Goal: Task Accomplishment & Management: Manage account settings

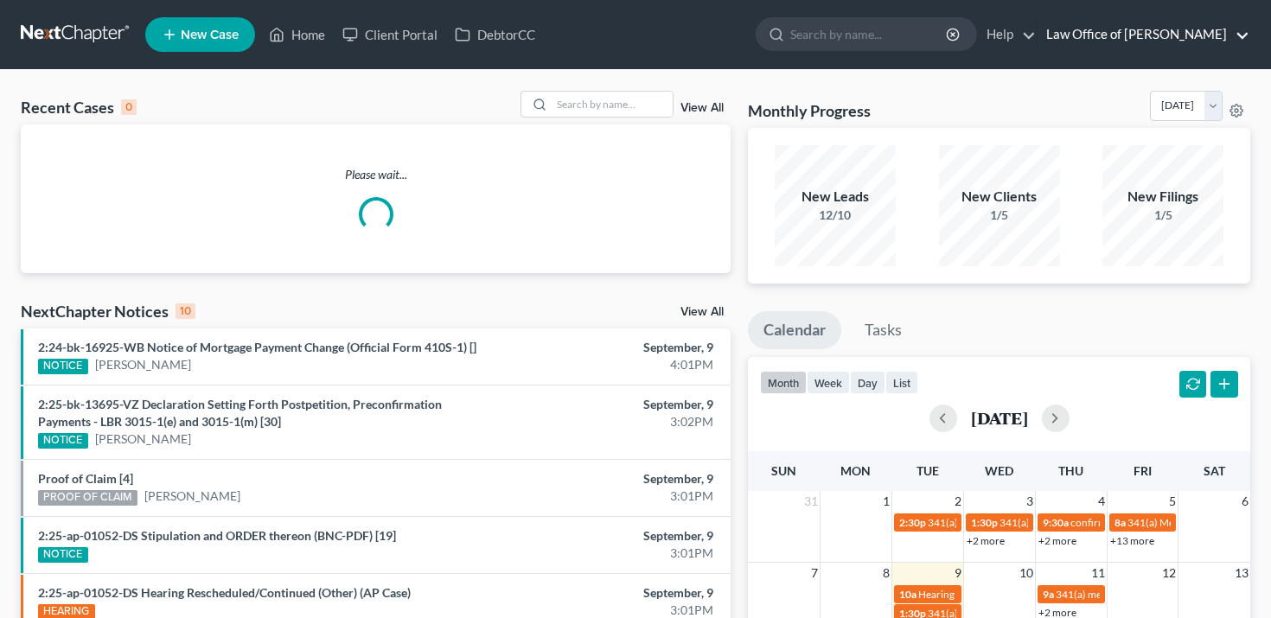
click at [1102, 41] on link "Law Office of [PERSON_NAME]" at bounding box center [1143, 34] width 212 height 31
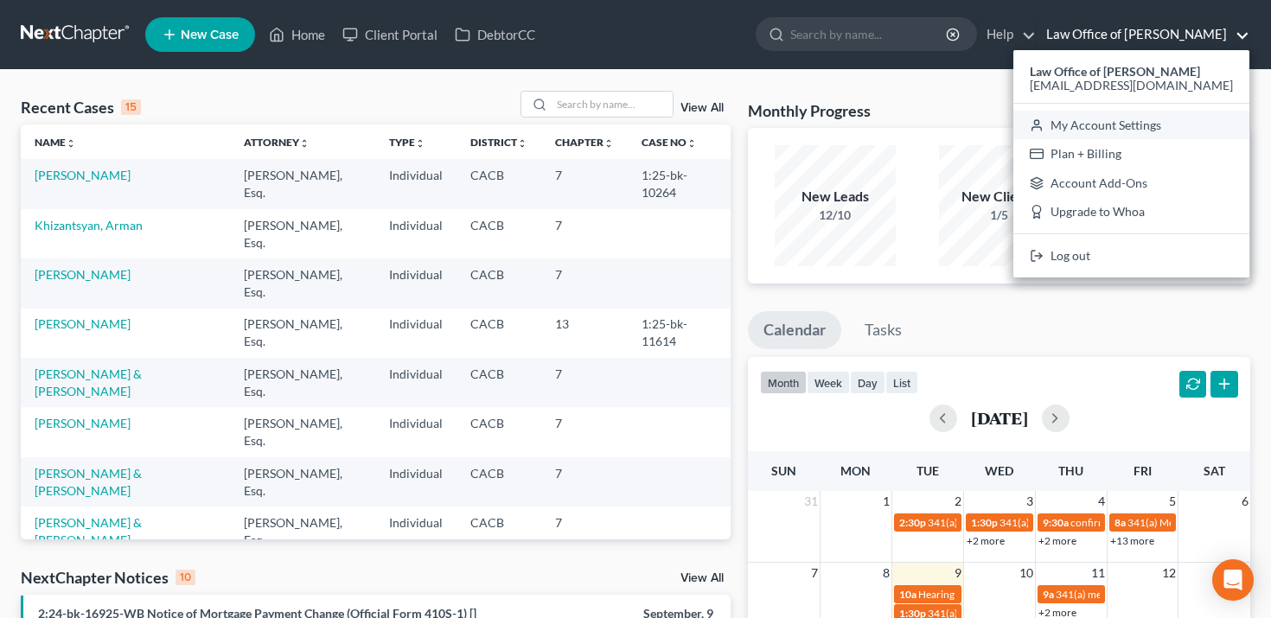
click at [1038, 120] on circle at bounding box center [1036, 122] width 4 height 4
select select "29"
select select "4"
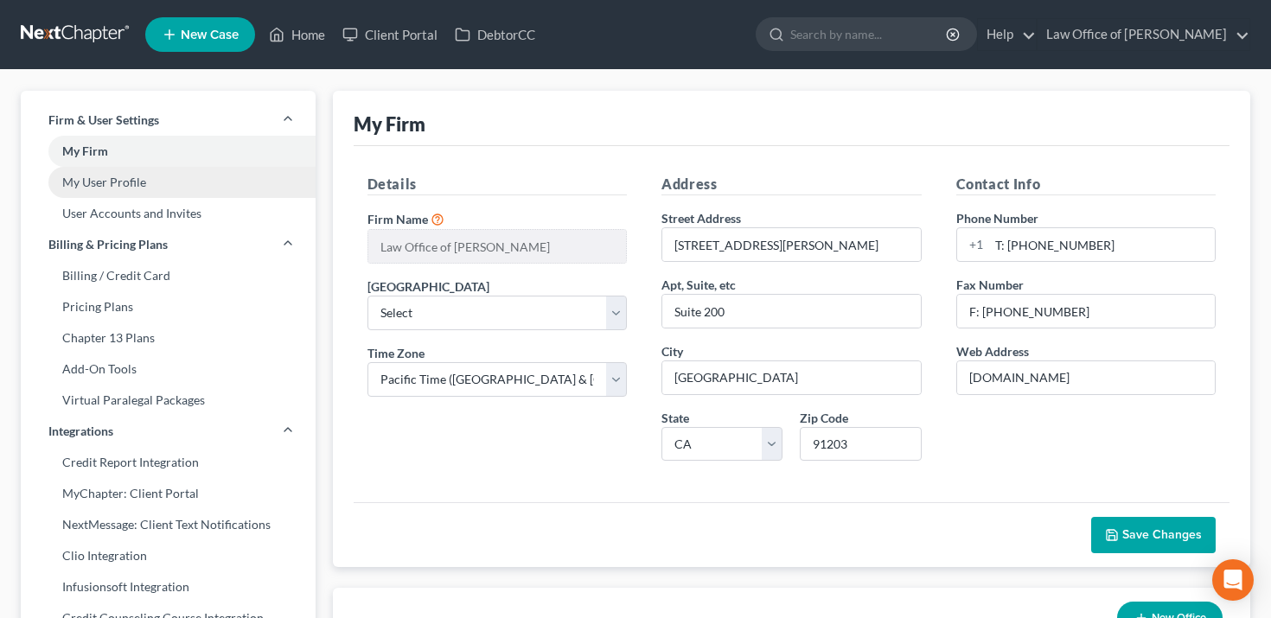
click at [165, 187] on link "My User Profile" at bounding box center [168, 182] width 295 height 31
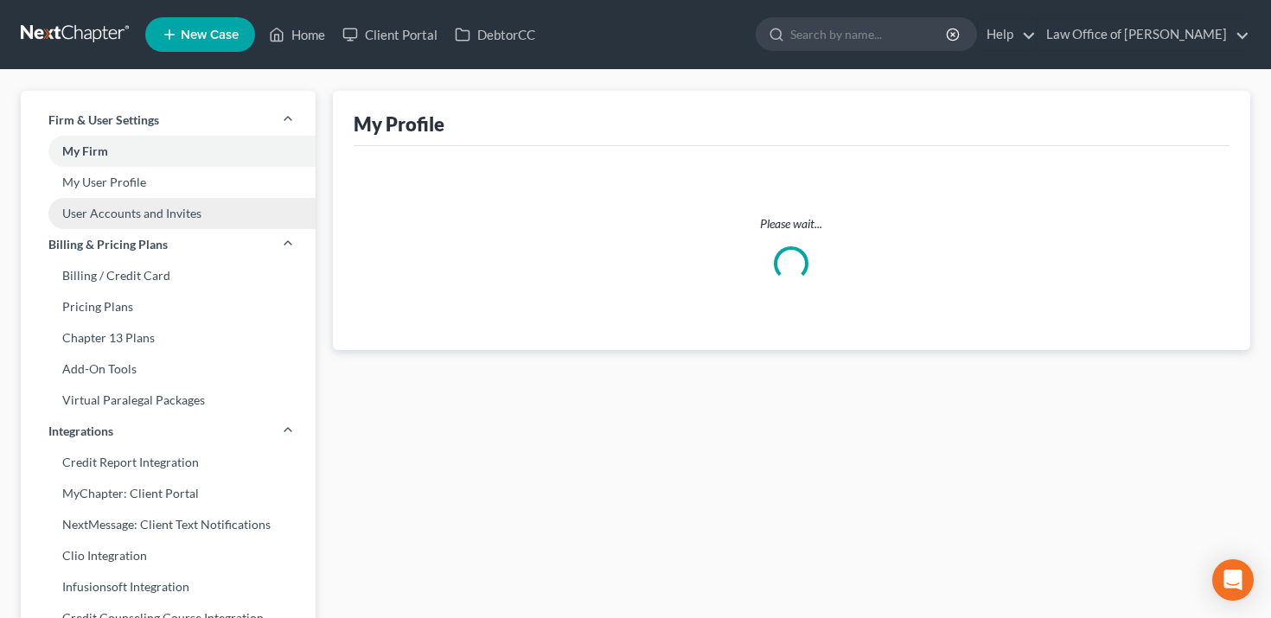
select select "4"
select select "paralegal"
